Goal: Navigation & Orientation: Find specific page/section

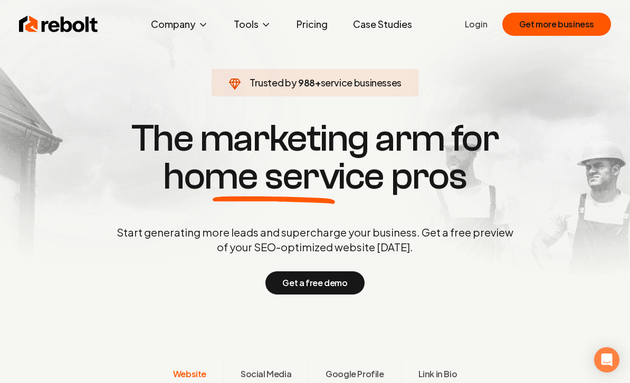
click at [162, 120] on link "Jobs" at bounding box center [179, 112] width 105 height 21
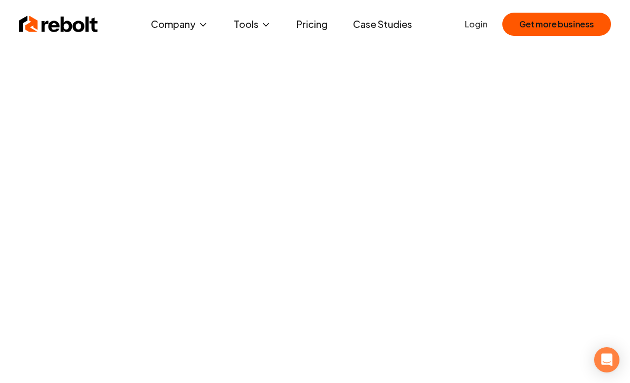
click at [168, 60] on span "About" at bounding box center [158, 61] width 25 height 13
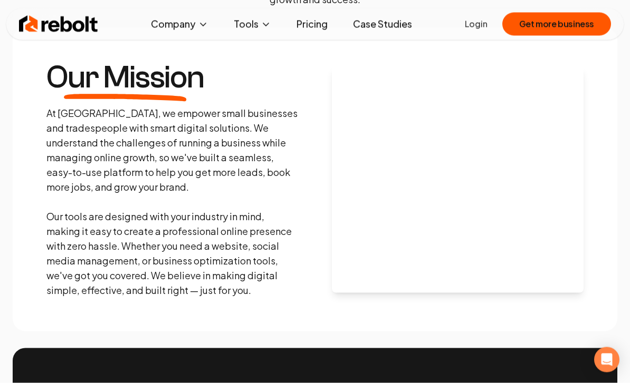
scroll to position [162, 0]
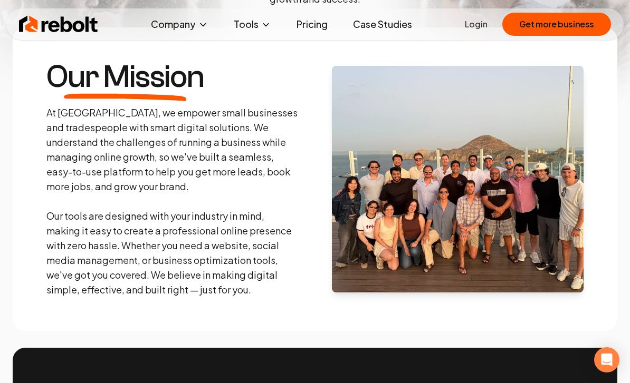
click at [180, 59] on link "About" at bounding box center [179, 61] width 105 height 21
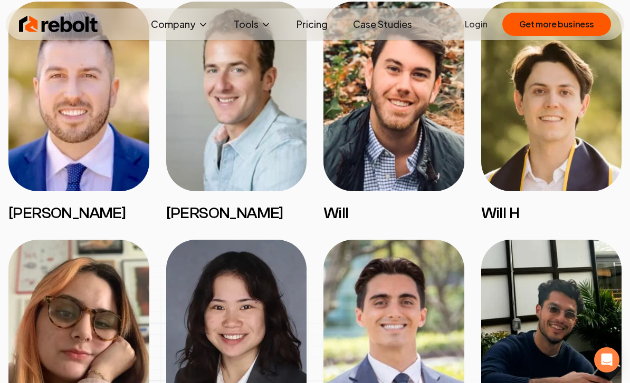
scroll to position [1355, 0]
